Goal: Task Accomplishment & Management: Use online tool/utility

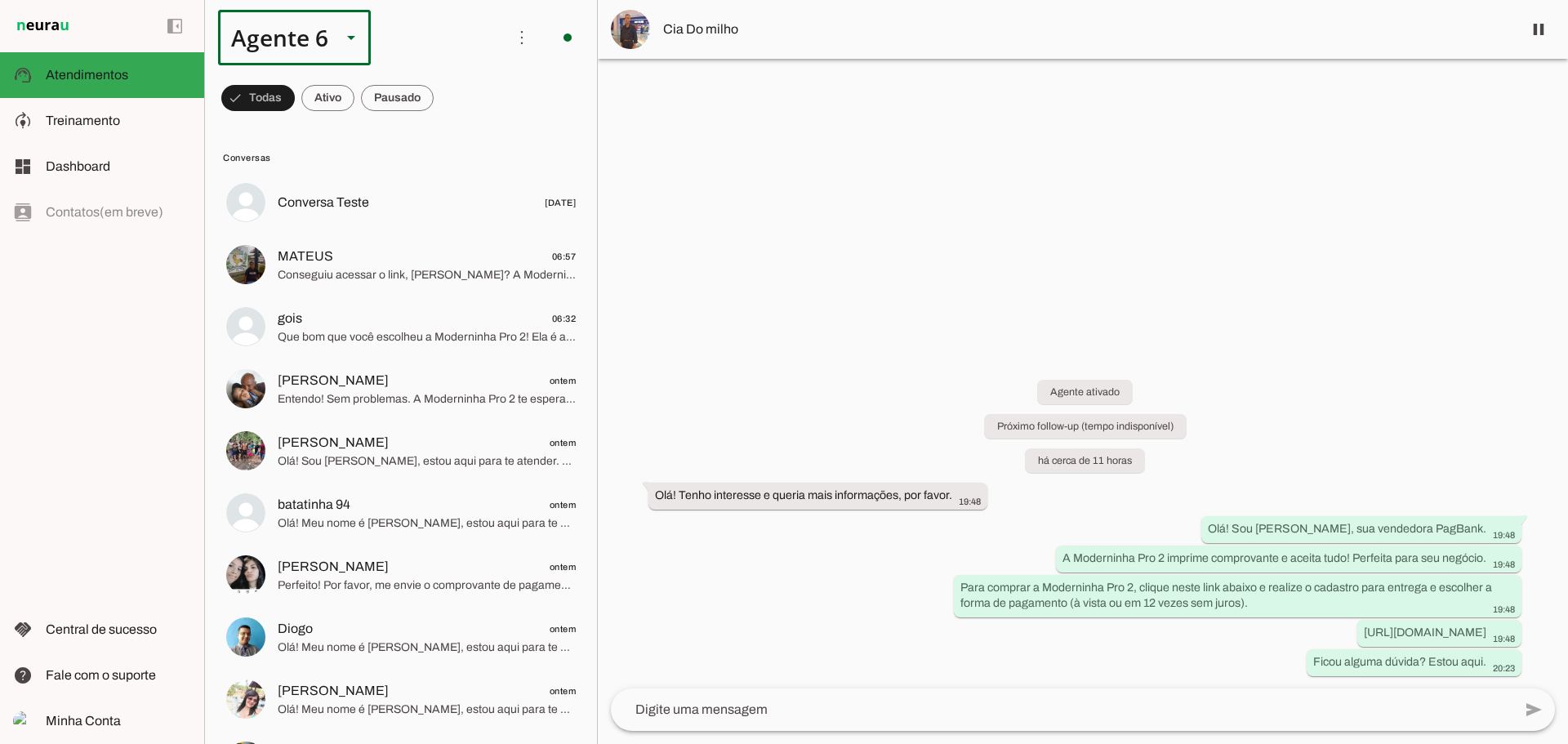
click at [312, 54] on div "Agente 6" at bounding box center [273, 38] width 110 height 55
click at [0, 0] on slot "Agente 2" at bounding box center [0, 0] width 0 height 0
